Goal: Task Accomplishment & Management: Use online tool/utility

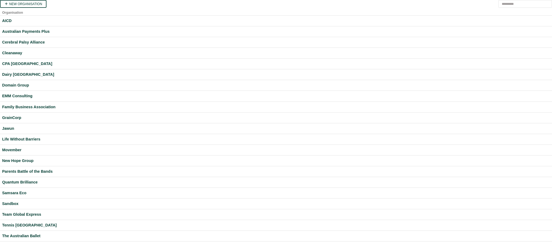
scroll to position [76, 0]
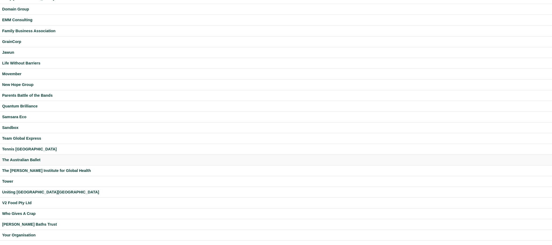
click at [20, 161] on div "The Australian Ballet" at bounding box center [276, 160] width 548 height 6
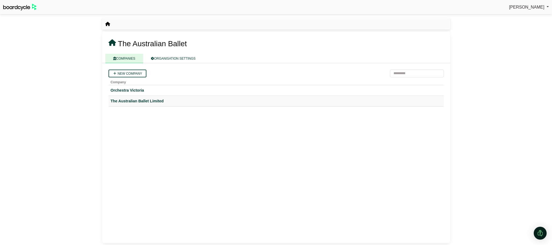
click at [146, 102] on div "The Australian Ballet Limited" at bounding box center [276, 101] width 331 height 6
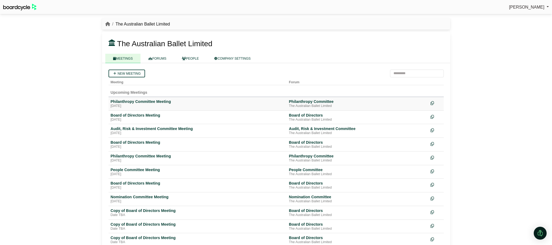
click at [142, 102] on div "Philanthropy Committee Meeting" at bounding box center [198, 101] width 174 height 5
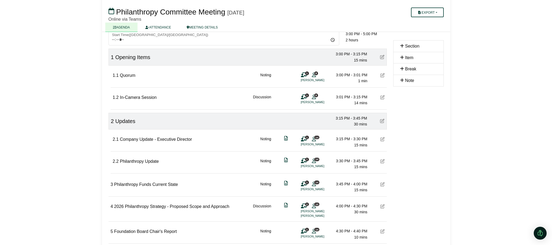
scroll to position [40, 0]
click at [383, 140] on icon at bounding box center [382, 140] width 4 height 4
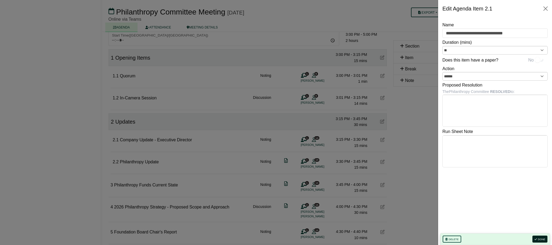
drag, startPoint x: 540, startPoint y: 239, endPoint x: 526, endPoint y: 229, distance: 16.5
click at [540, 239] on button "Done" at bounding box center [539, 239] width 15 height 7
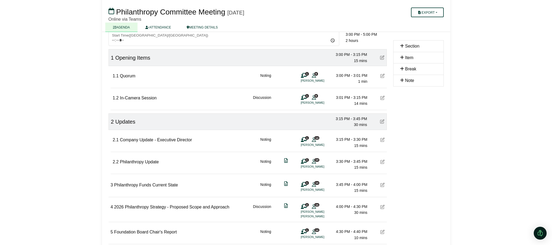
click at [383, 163] on icon at bounding box center [382, 162] width 4 height 4
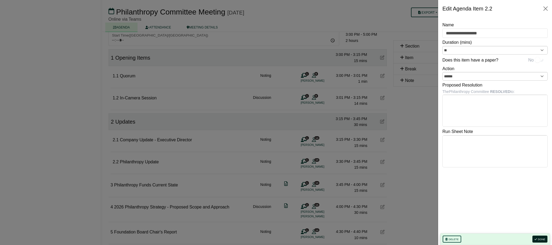
click at [542, 236] on button "Done" at bounding box center [539, 239] width 15 height 7
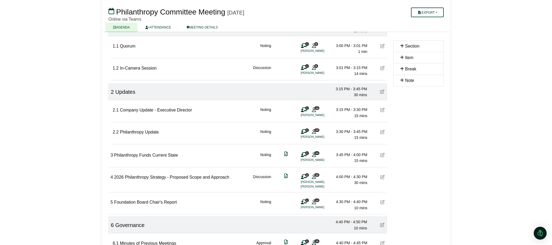
scroll to position [79, 0]
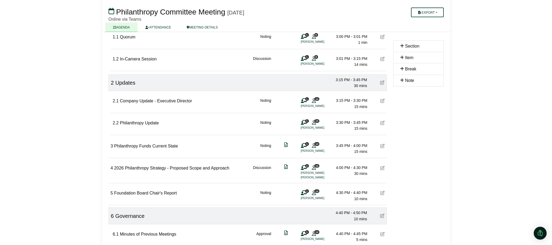
click at [384, 146] on icon at bounding box center [382, 146] width 4 height 4
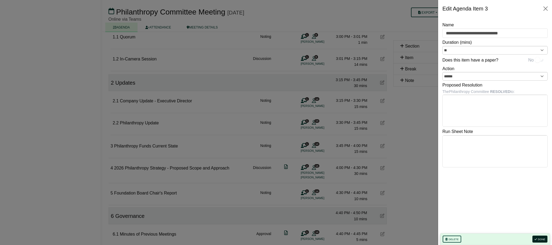
click at [544, 237] on button "Done" at bounding box center [539, 239] width 15 height 7
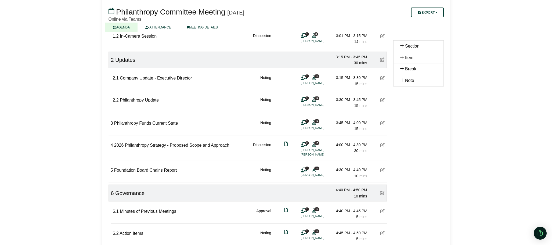
scroll to position [102, 0]
click at [382, 144] on icon at bounding box center [382, 144] width 4 height 4
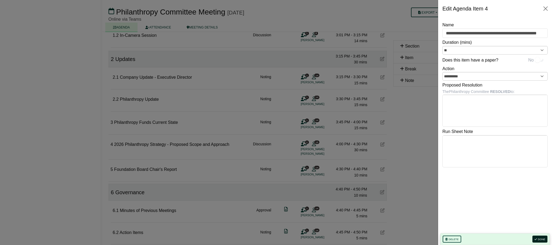
click at [540, 240] on button "Done" at bounding box center [539, 239] width 15 height 7
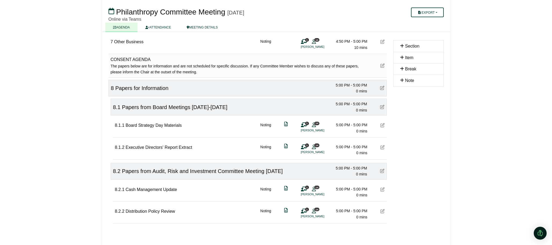
scroll to position [326, 0]
